Goal: Information Seeking & Learning: Learn about a topic

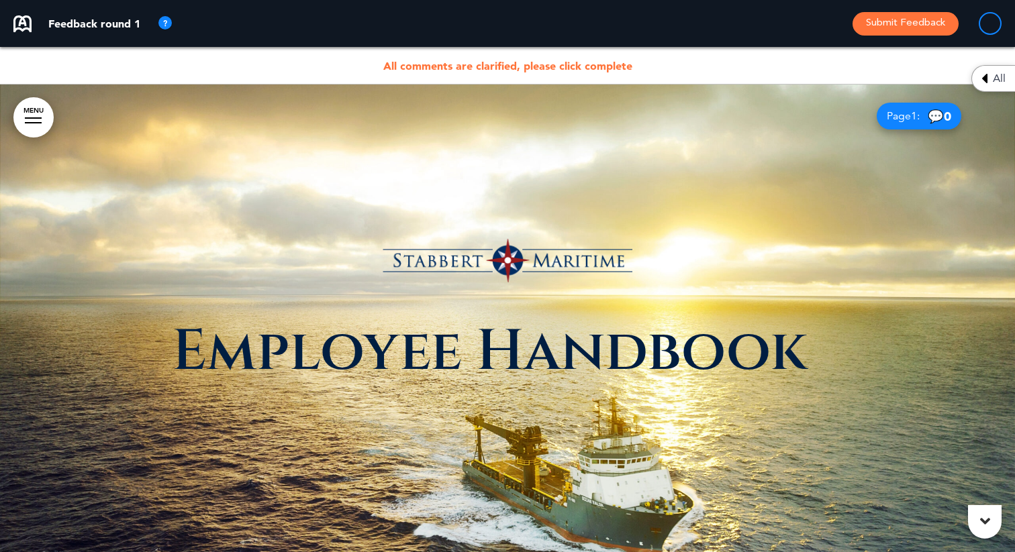
click at [999, 81] on span "All" at bounding box center [999, 78] width 13 height 11
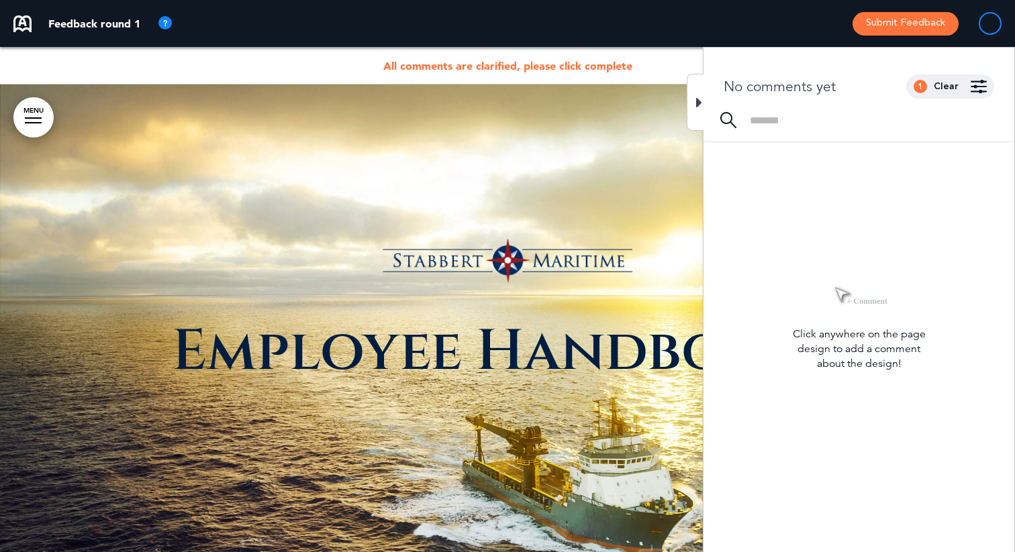
click at [959, 81] on div "1 Clear" at bounding box center [950, 87] width 88 height 24
click at [975, 81] on img at bounding box center [979, 86] width 16 height 13
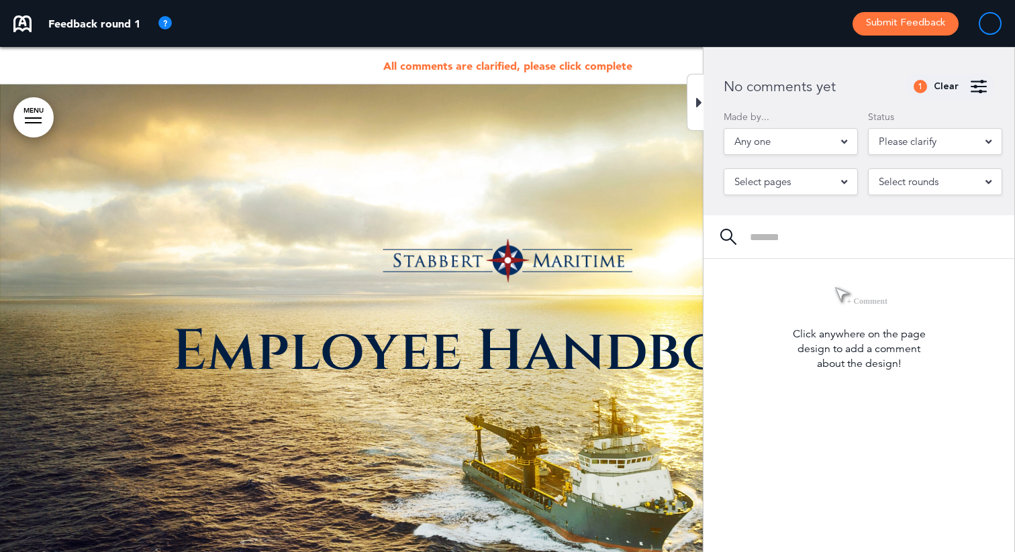
click at [900, 152] on div "Please clarify" at bounding box center [935, 141] width 134 height 27
click at [897, 168] on li "All" at bounding box center [935, 169] width 128 height 19
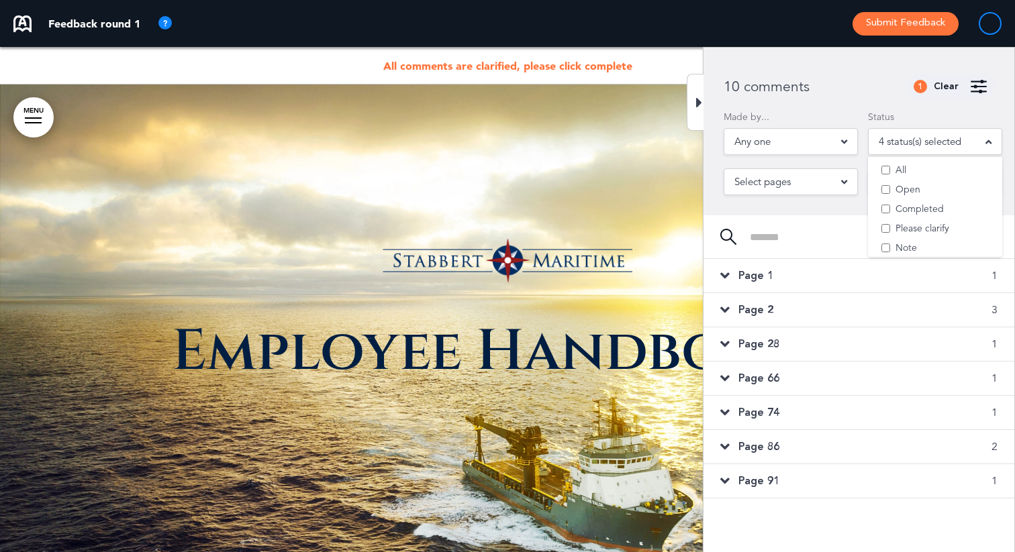
click at [871, 91] on div "10 comments 1 Clear" at bounding box center [858, 87] width 311 height 24
click at [738, 279] on span "Page 1" at bounding box center [755, 276] width 35 height 15
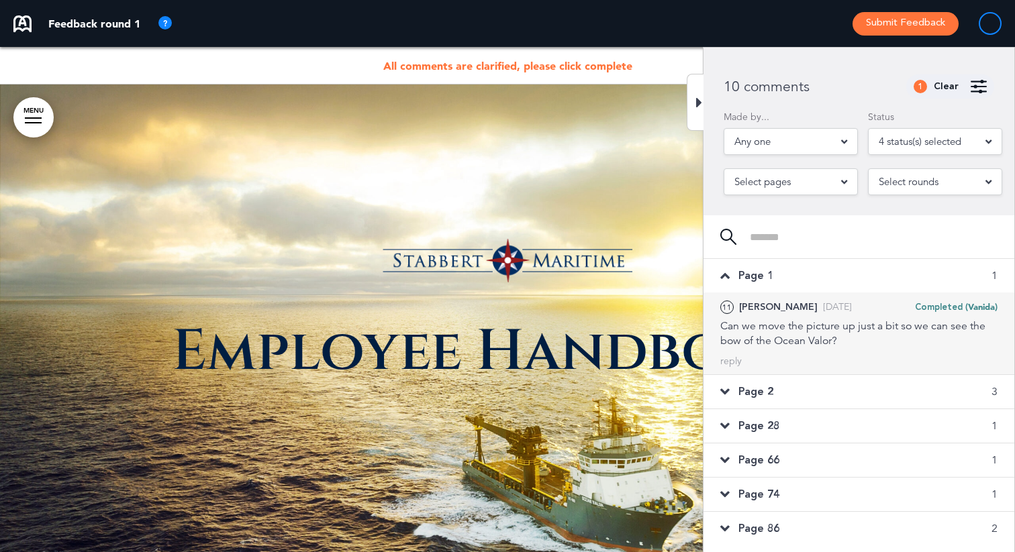
scroll to position [36, 0]
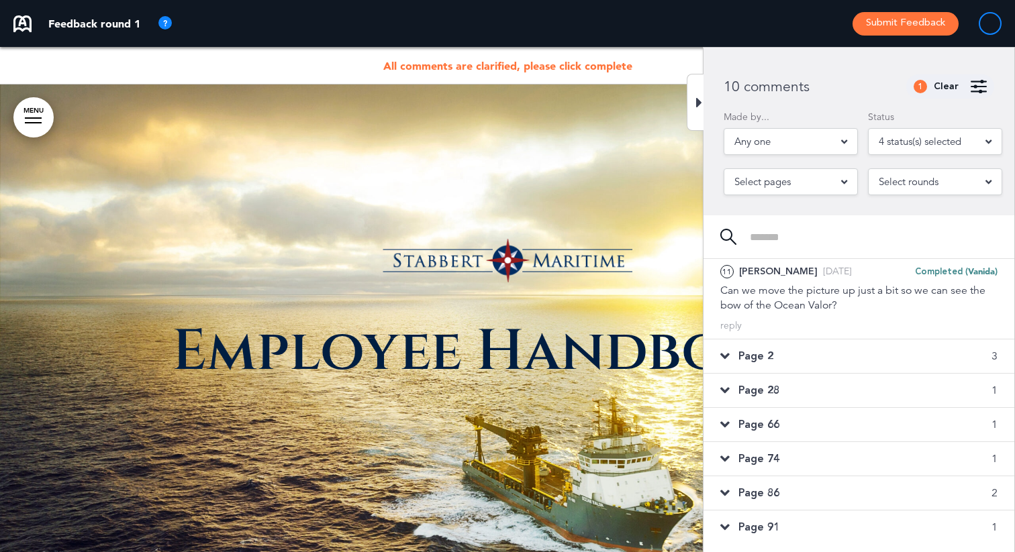
click at [757, 403] on div "Page 28 1" at bounding box center [858, 391] width 311 height 34
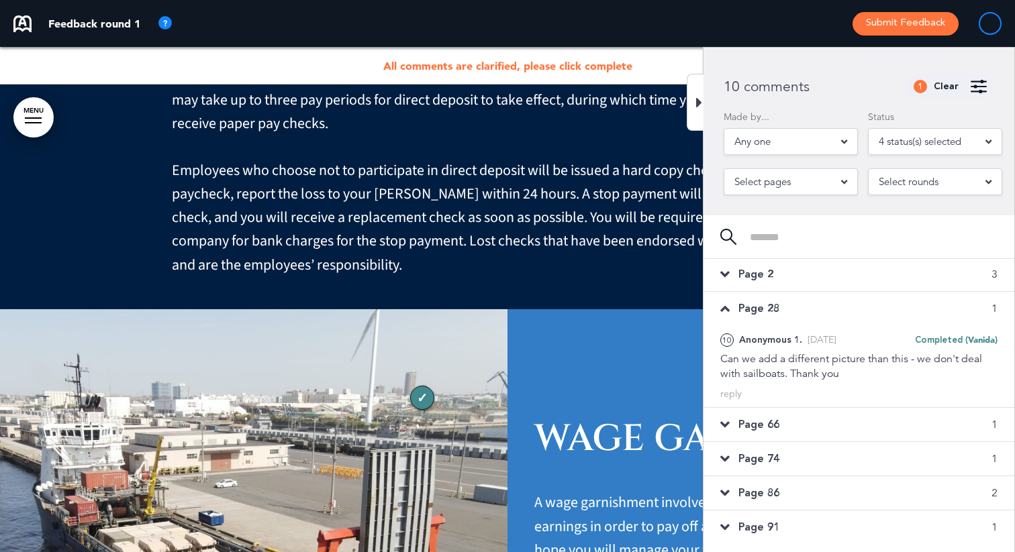
click at [777, 443] on div "Page 74 1" at bounding box center [858, 459] width 311 height 34
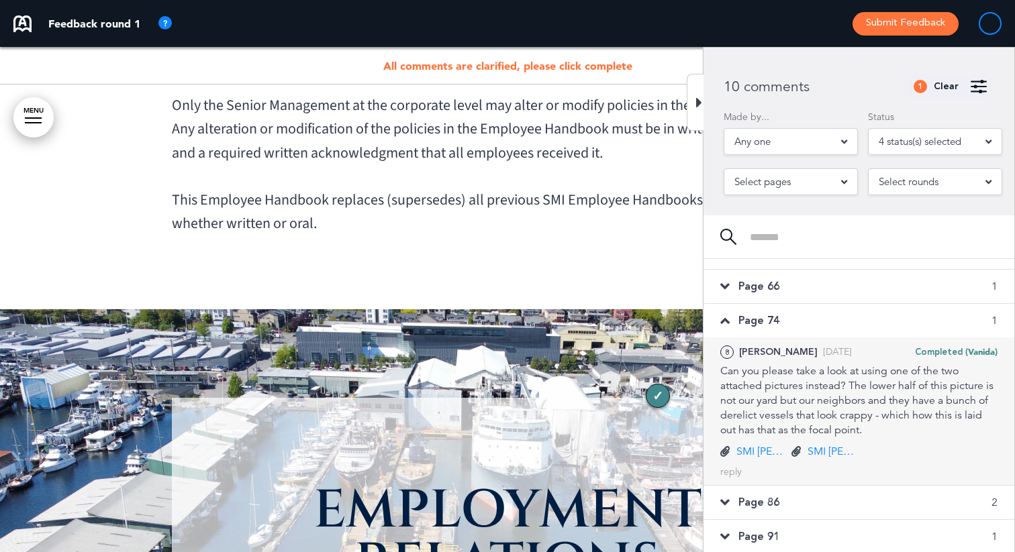
scroll to position [101, 0]
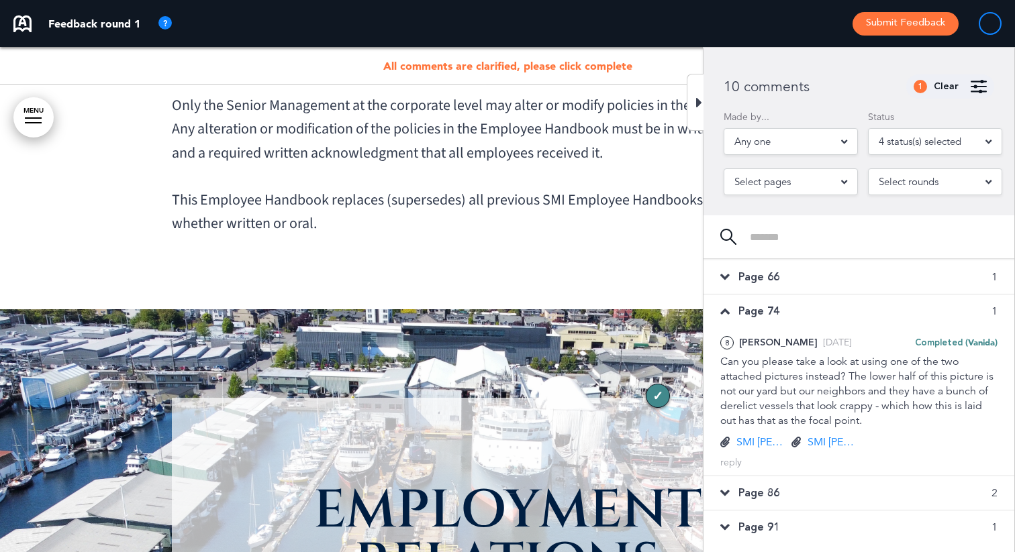
click at [785, 524] on div "Page 91 1" at bounding box center [858, 528] width 311 height 34
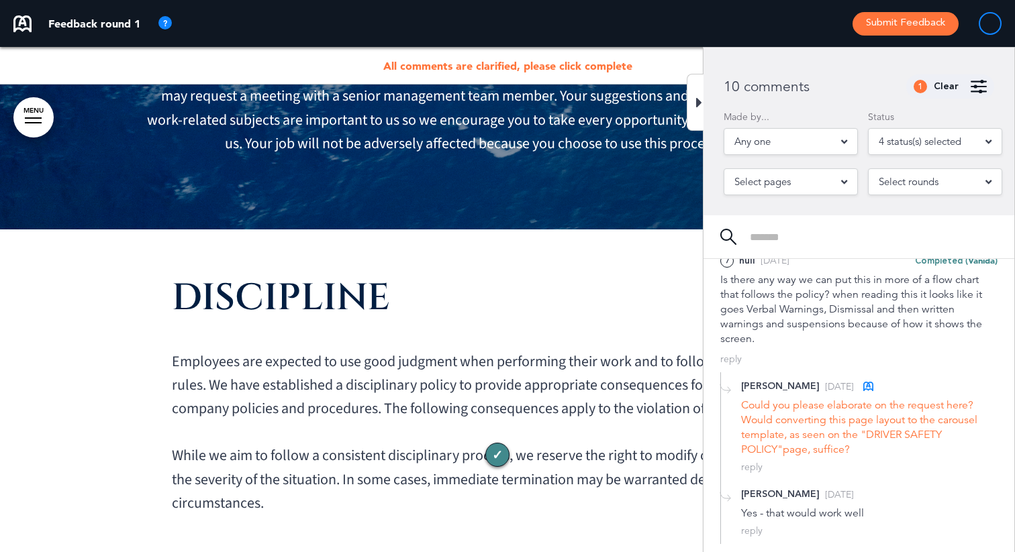
scroll to position [10565, 0]
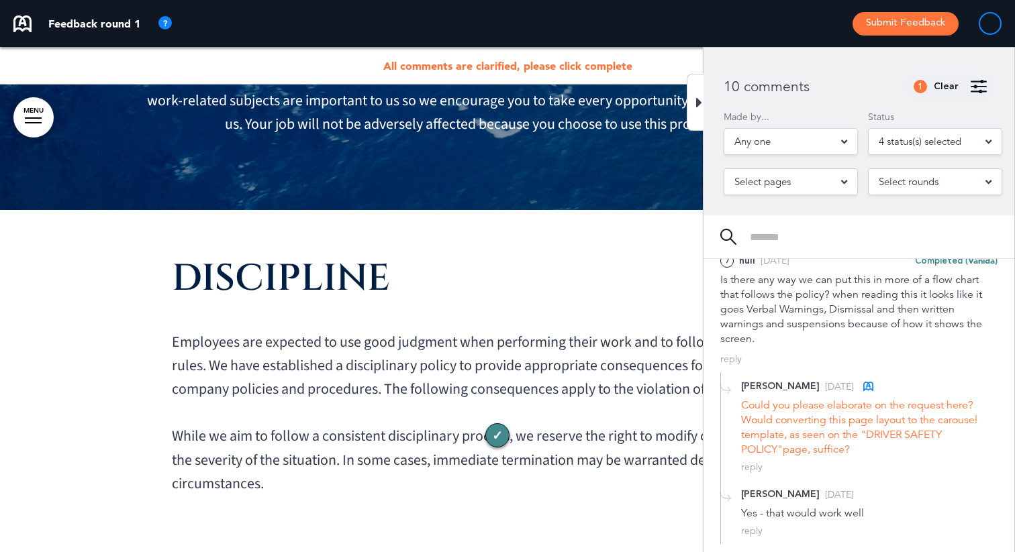
click at [679, 38] on div "Feedback round 1 Submit Feedback" at bounding box center [507, 23] width 1015 height 47
click at [697, 113] on div at bounding box center [695, 102] width 17 height 57
